Goal: Information Seeking & Learning: Learn about a topic

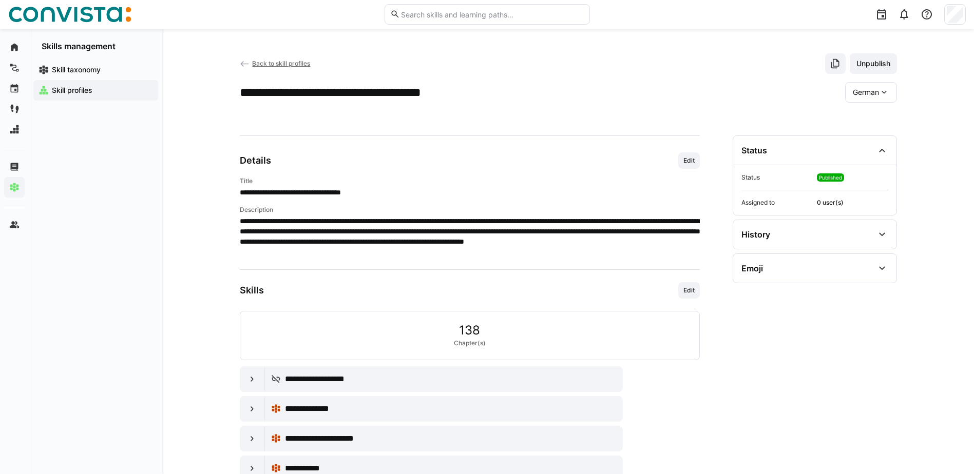
scroll to position [879, 0]
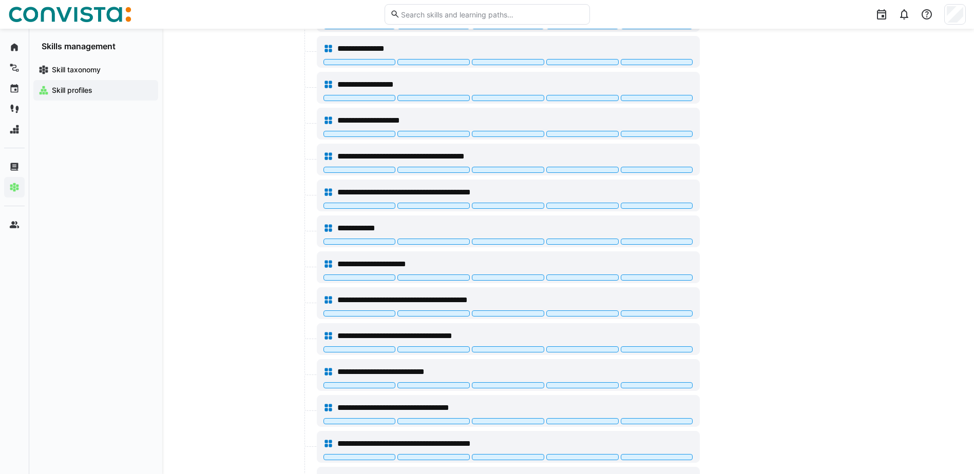
click at [99, 87] on span "Skill profiles" at bounding box center [101, 90] width 103 height 10
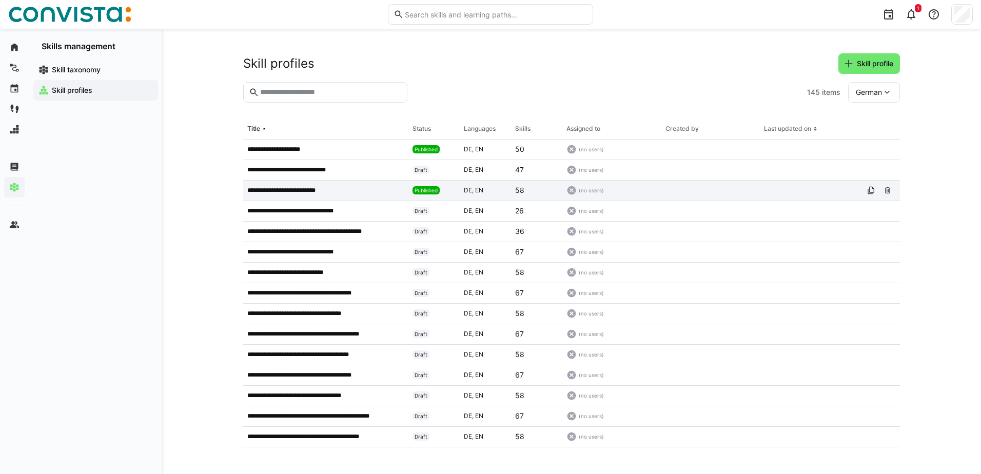
click at [341, 192] on app-table-first-column "**********" at bounding box center [325, 190] width 157 height 8
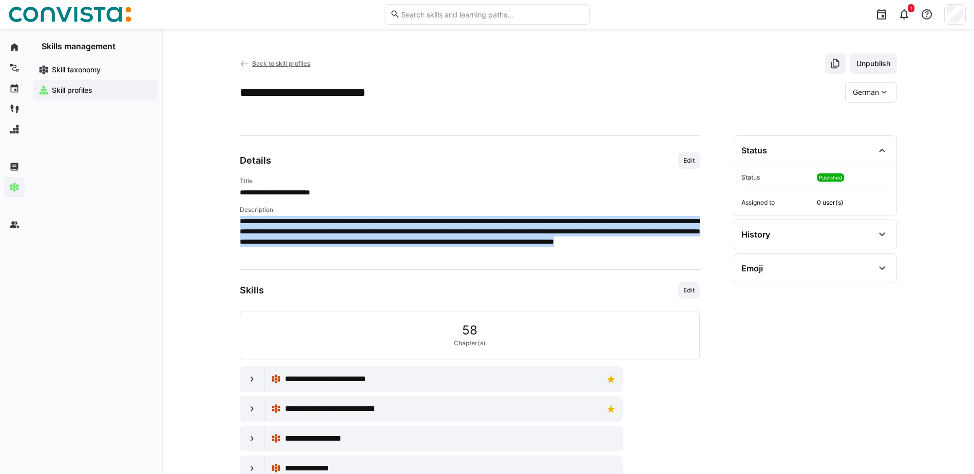
drag, startPoint x: 614, startPoint y: 252, endPoint x: 240, endPoint y: 218, distance: 375.7
click at [240, 218] on p "**********" at bounding box center [470, 236] width 460 height 41
copy p "**********"
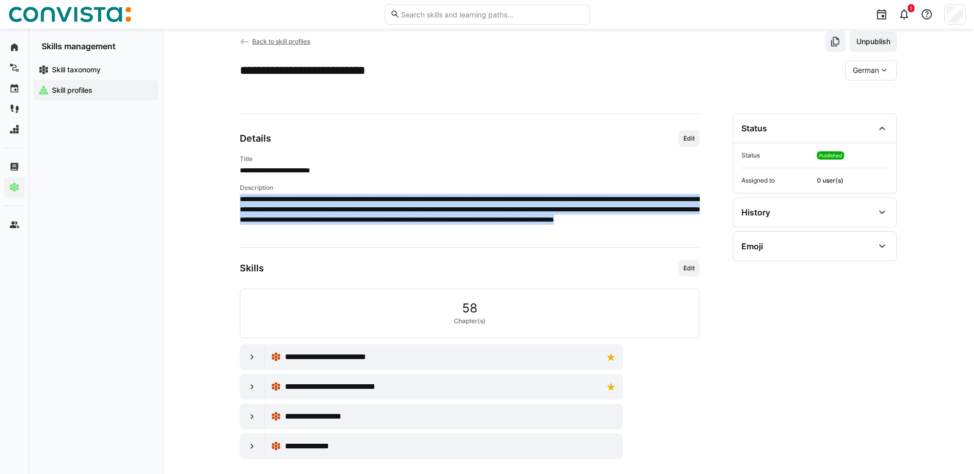
scroll to position [32, 0]
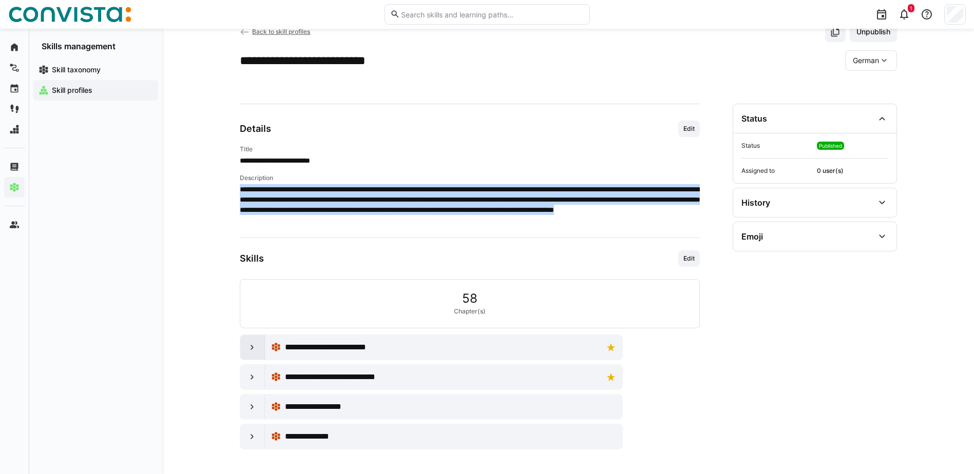
click at [249, 347] on eds-icon at bounding box center [252, 347] width 10 height 10
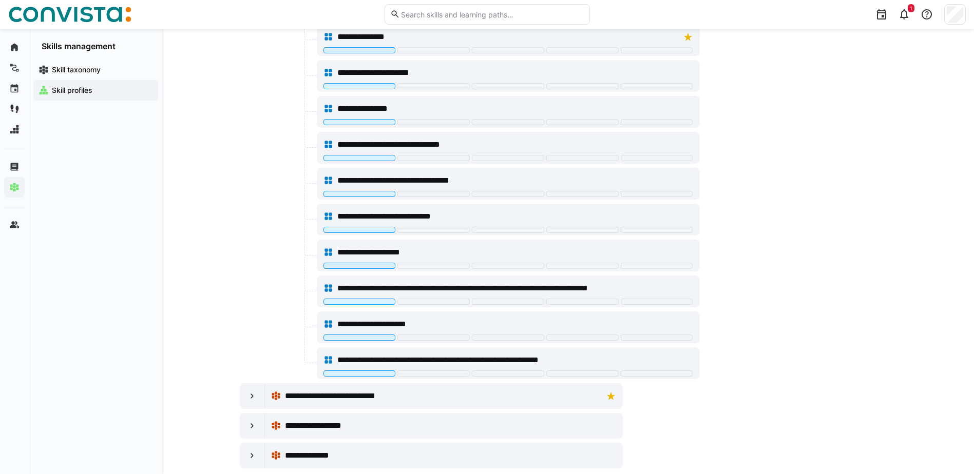
scroll to position [1218, 0]
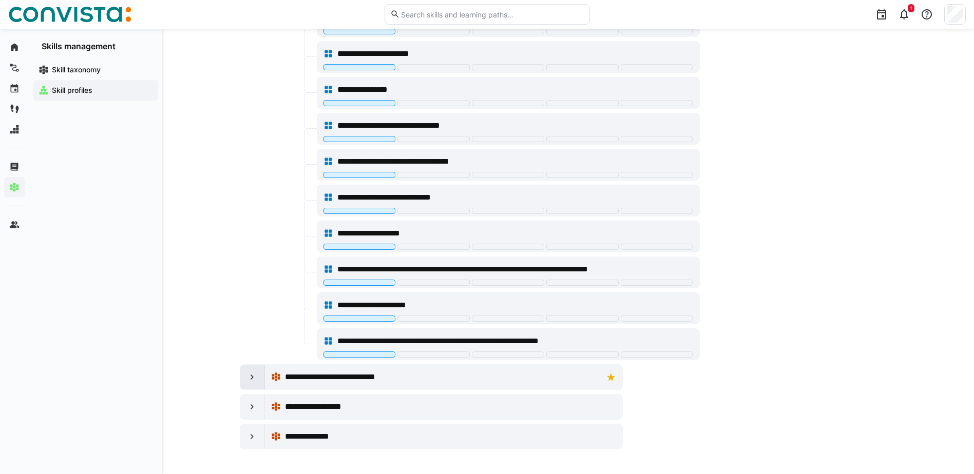
click at [246, 378] on div at bounding box center [252, 377] width 25 height 25
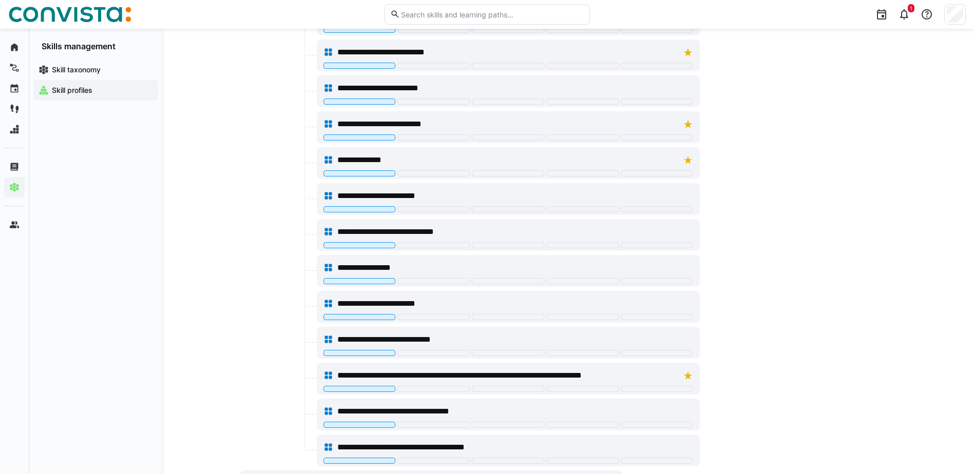
scroll to position [1828, 0]
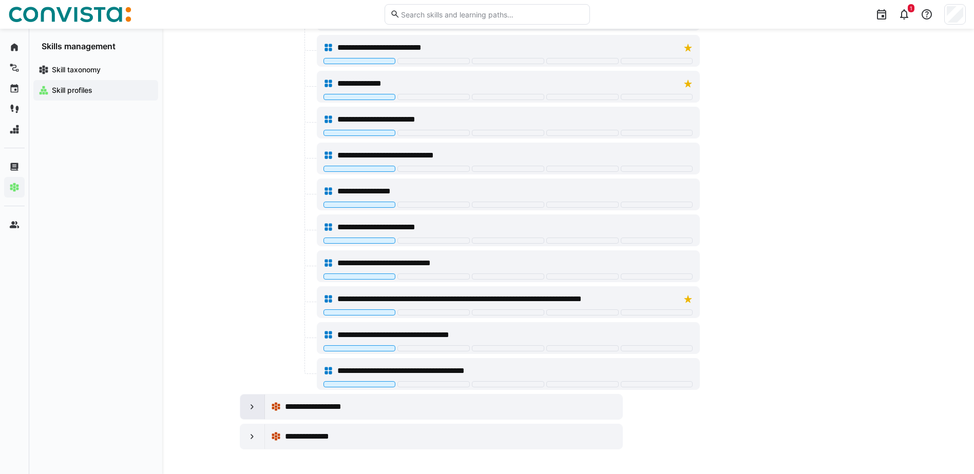
click at [252, 407] on eds-icon at bounding box center [252, 407] width 10 height 10
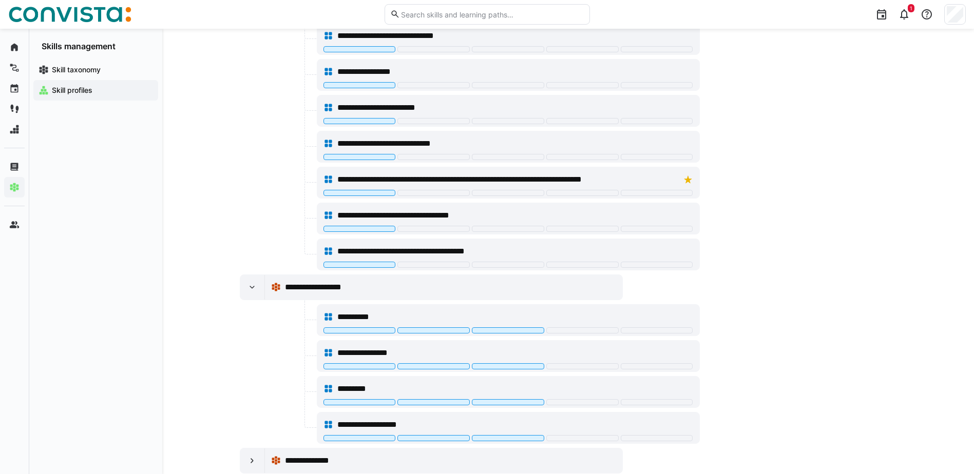
scroll to position [1972, 0]
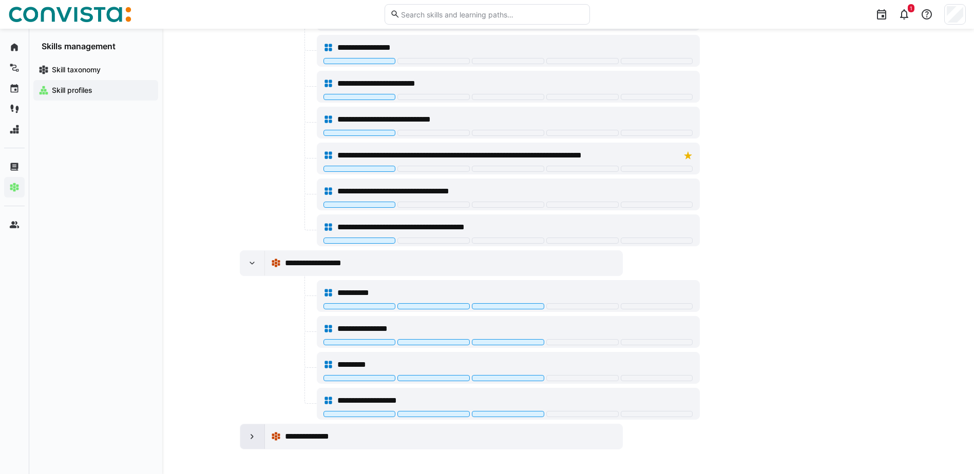
click at [252, 436] on eds-icon at bounding box center [252, 437] width 10 height 10
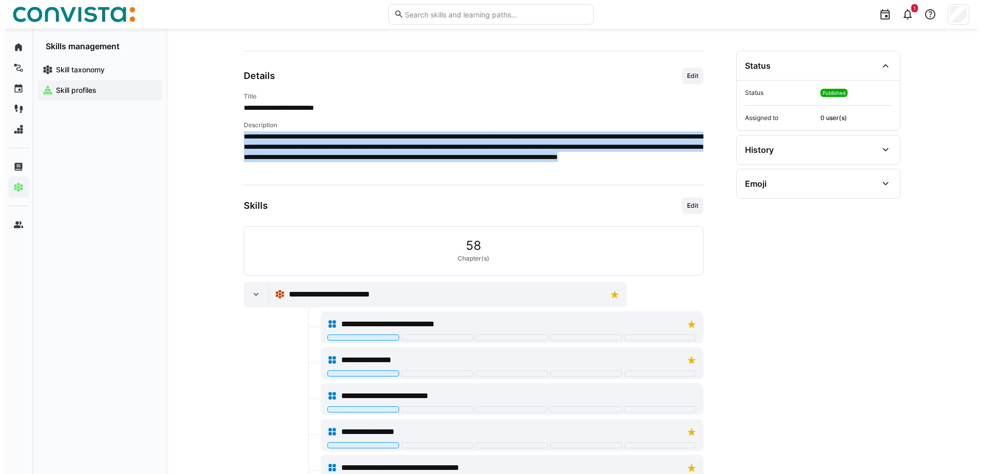
scroll to position [0, 0]
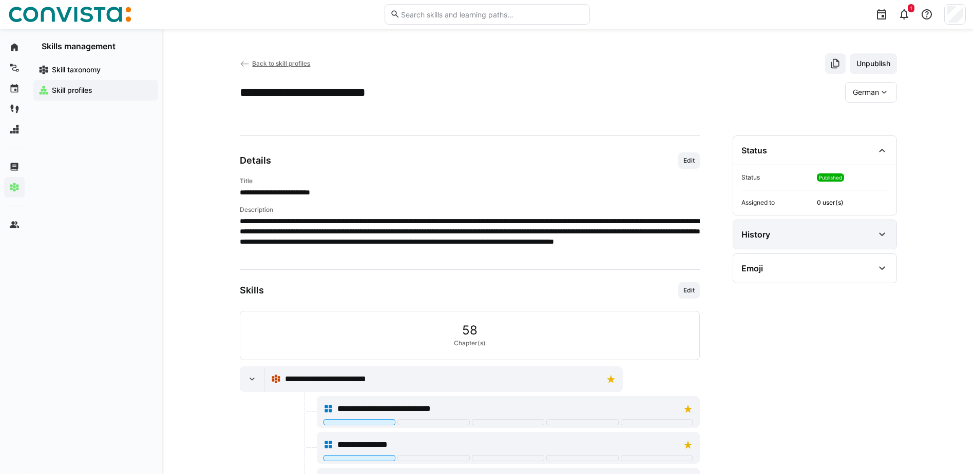
click at [863, 246] on div "History" at bounding box center [814, 234] width 163 height 29
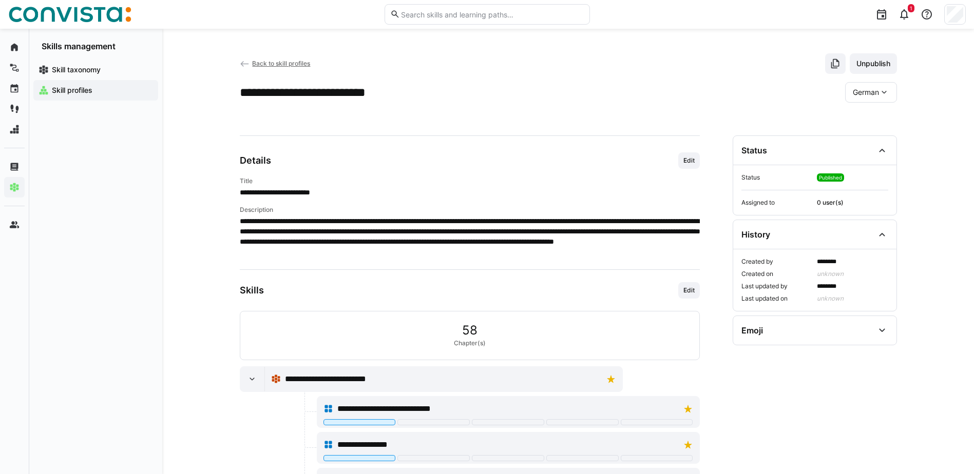
click at [267, 62] on span "Back to skill profiles" at bounding box center [281, 64] width 58 height 8
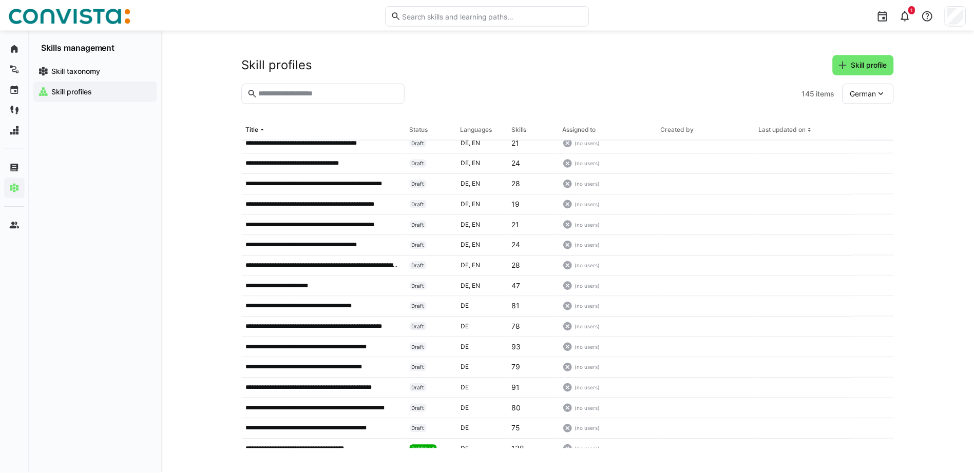
scroll to position [717, 0]
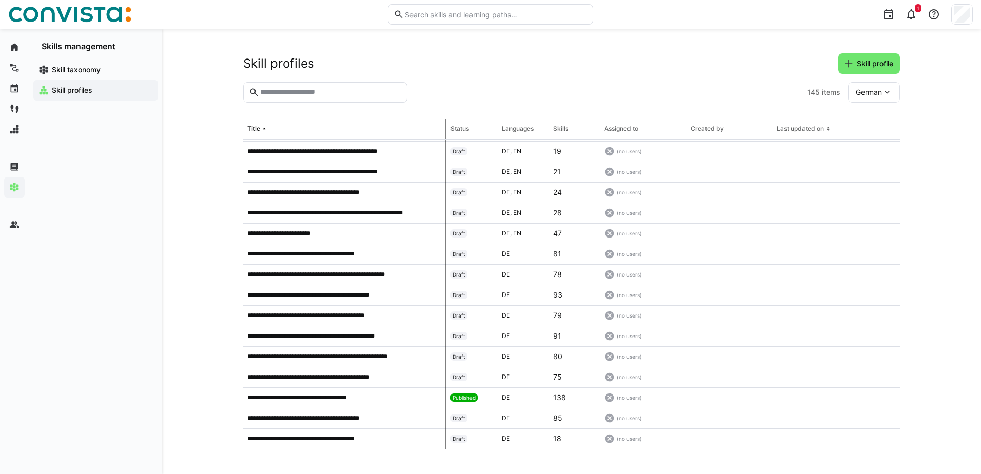
drag, startPoint x: 406, startPoint y: 129, endPoint x: 447, endPoint y: 134, distance: 41.4
click at [0, 0] on tr "Title Status Languages Skills Assigned to Created by Last updated on" at bounding box center [0, 0] width 0 height 0
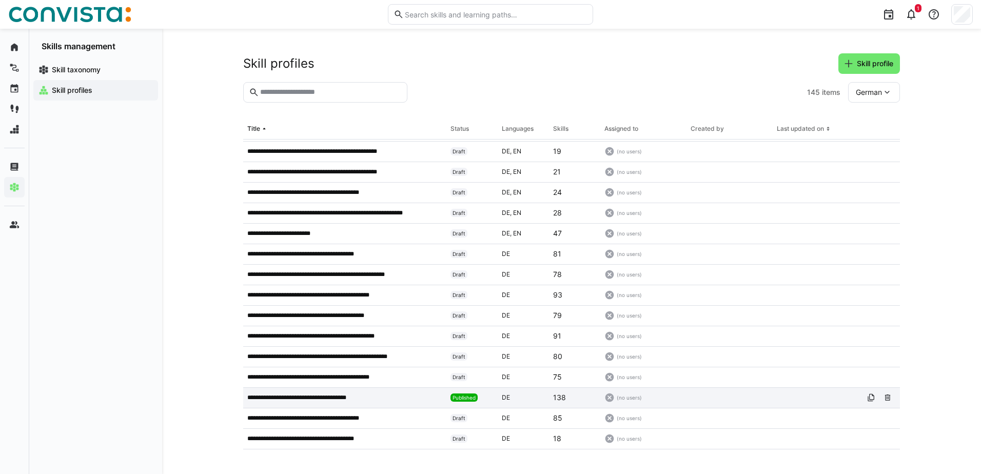
click at [364, 397] on p "**********" at bounding box center [307, 398] width 121 height 8
